Goal: Check status

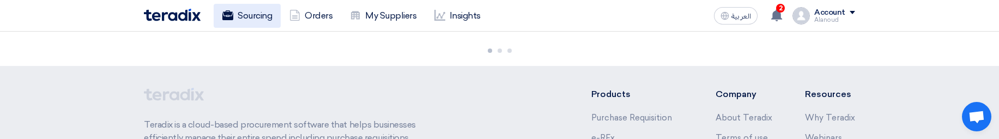
click at [242, 19] on link "Sourcing" at bounding box center [247, 16] width 67 height 24
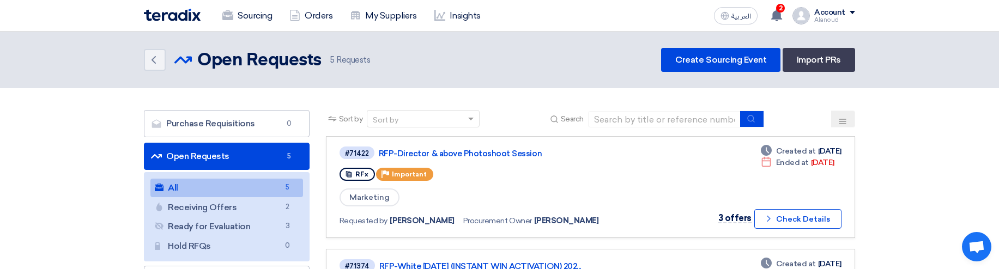
click at [474, 152] on link "RFP-Director & above Photoshoot Session" at bounding box center [515, 154] width 272 height 10
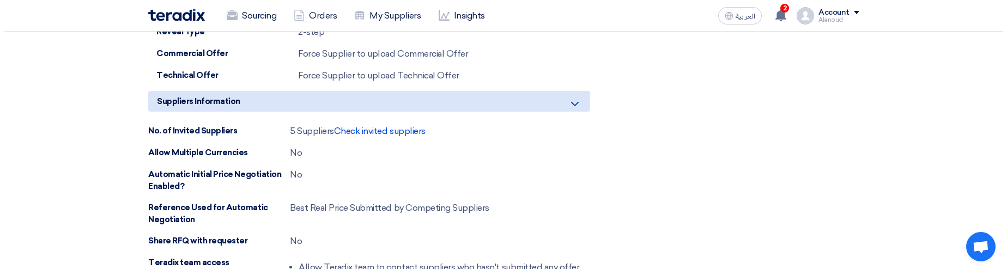
scroll to position [893, 0]
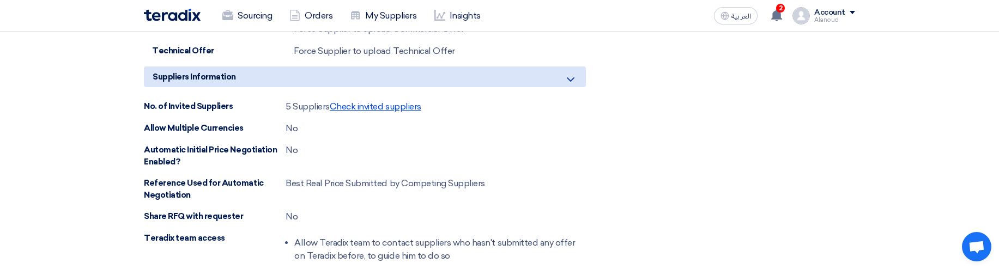
click at [367, 109] on span "Check invited suppliers" at bounding box center [376, 106] width 92 height 10
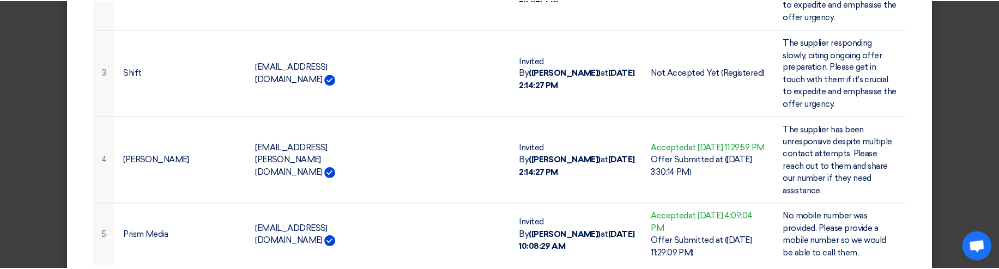
scroll to position [317, 0]
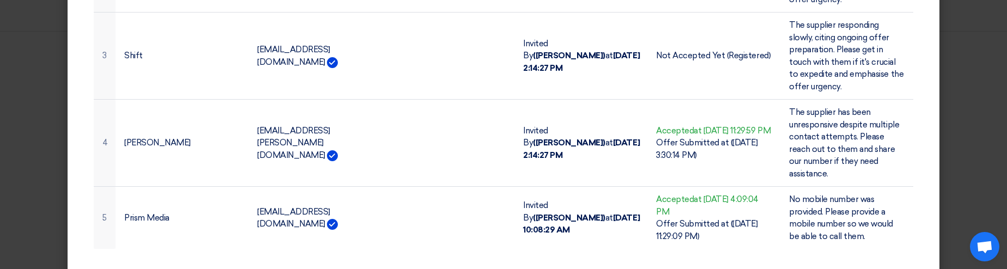
click at [521, 187] on td "Invited By ([PERSON_NAME]) at [DATE] 10:08:29 AM" at bounding box center [580, 218] width 133 height 63
click at [952, 96] on modal-container "Invited Suppliers × Invited Suppliers 5 All Invited Suppliers 3 Offers Submitte…" at bounding box center [503, 134] width 1007 height 269
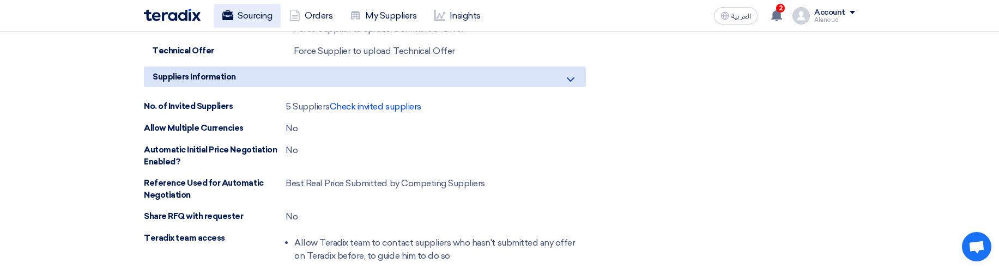
click at [249, 16] on link "Sourcing" at bounding box center [247, 16] width 67 height 24
